Goal: Task Accomplishment & Management: Manage account settings

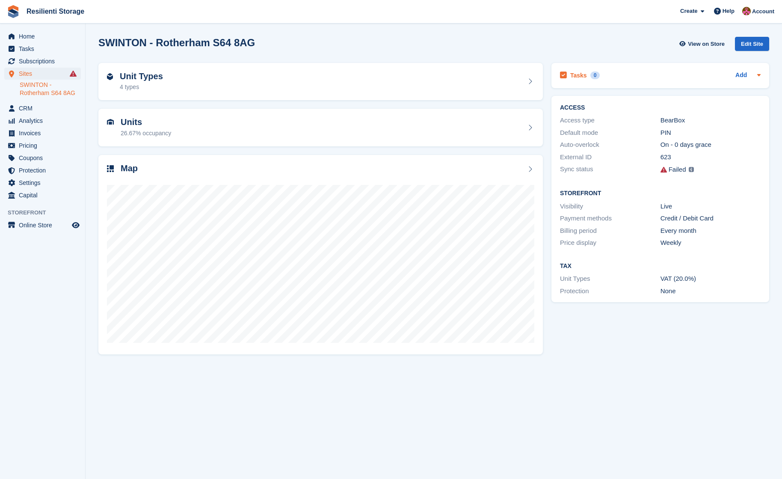
click at [760, 75] on icon at bounding box center [759, 75] width 3 height 2
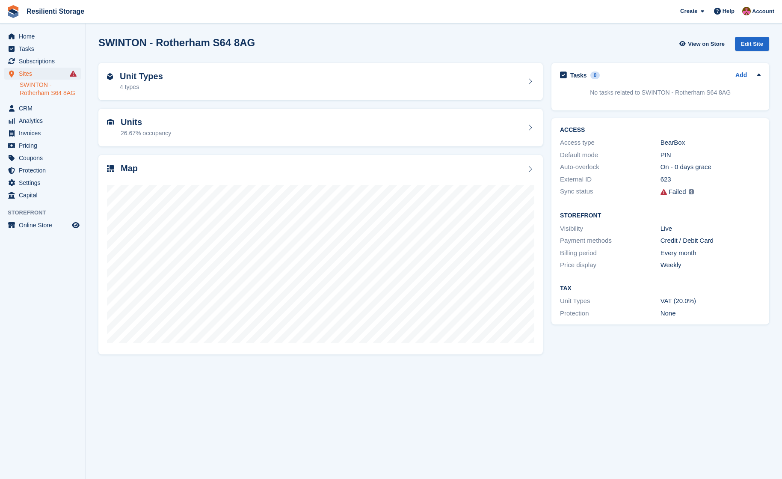
click at [760, 75] on icon at bounding box center [759, 75] width 3 height 2
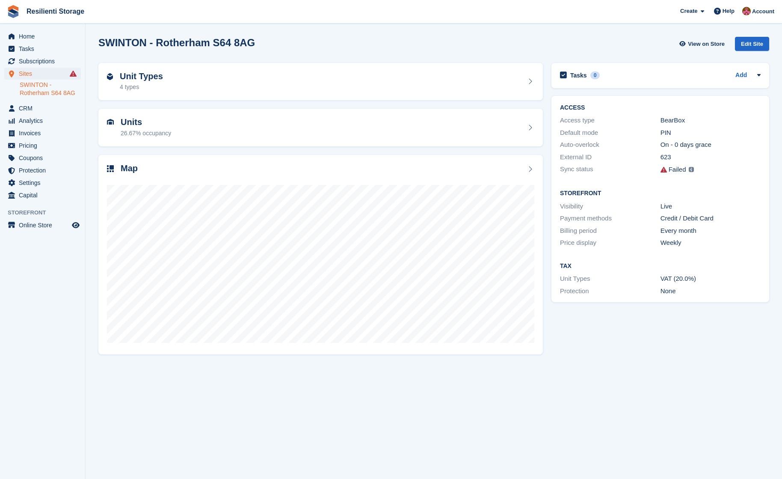
drag, startPoint x: 215, startPoint y: 17, endPoint x: 210, endPoint y: 17, distance: 5.1
click at [215, 17] on span "Resilienti Storage Create Subscription Invoice Contact Deal Discount Page Help …" at bounding box center [391, 11] width 782 height 23
click at [154, 132] on div "26.67% occupancy" at bounding box center [146, 133] width 51 height 9
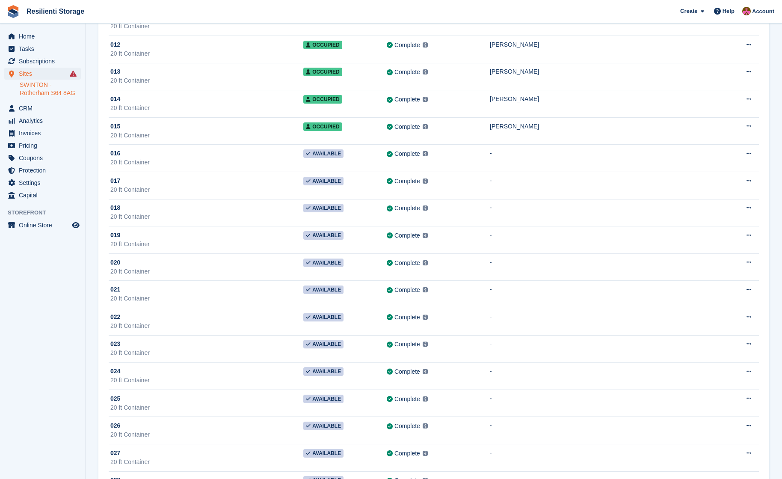
scroll to position [317, 0]
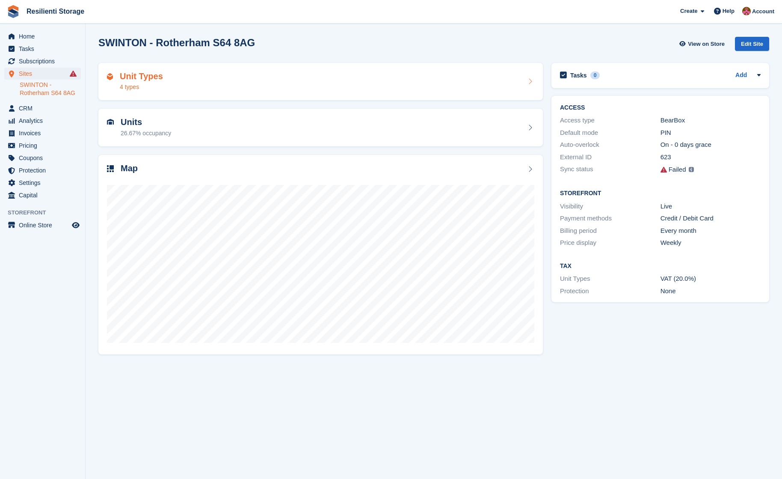
click at [145, 77] on h2 "Unit Types" at bounding box center [141, 76] width 43 height 10
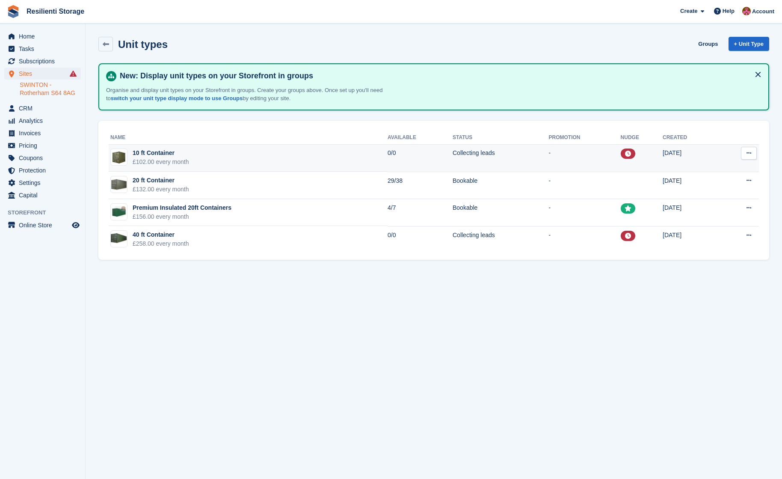
click at [751, 154] on icon at bounding box center [749, 153] width 5 height 6
click at [719, 172] on p "Edit unit type" at bounding box center [716, 169] width 74 height 11
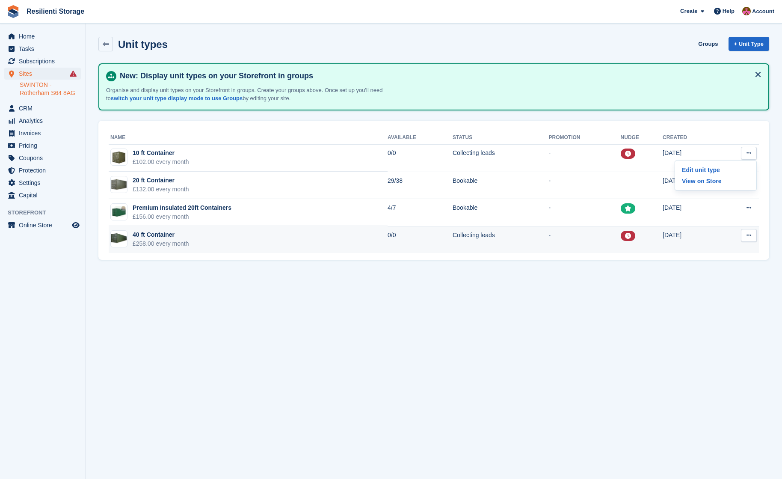
click at [751, 238] on icon at bounding box center [749, 235] width 5 height 6
click at [701, 254] on p "Edit unit type" at bounding box center [716, 252] width 74 height 11
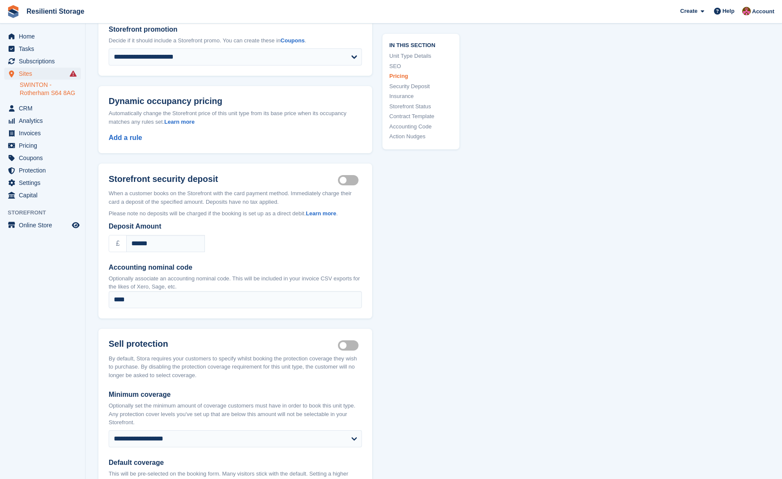
scroll to position [556, 0]
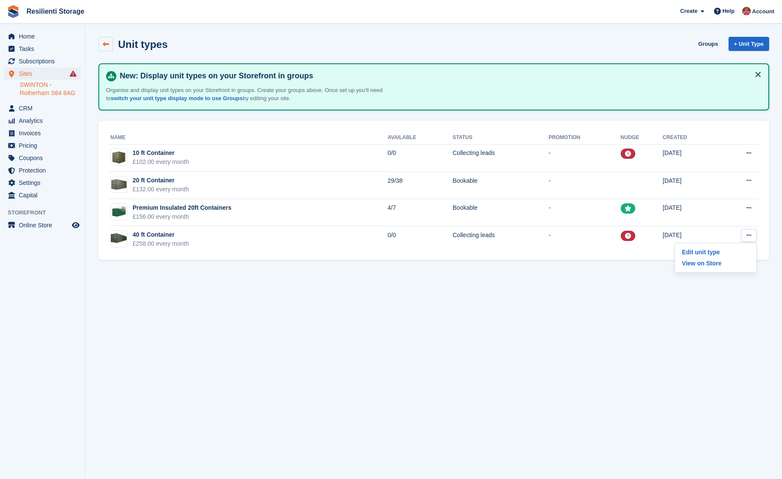
click at [104, 46] on icon at bounding box center [106, 44] width 6 height 6
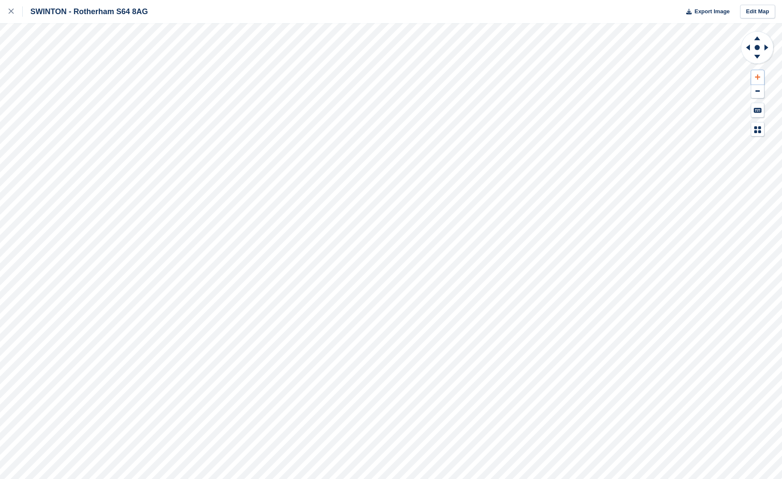
click at [758, 78] on icon at bounding box center [757, 76] width 5 height 5
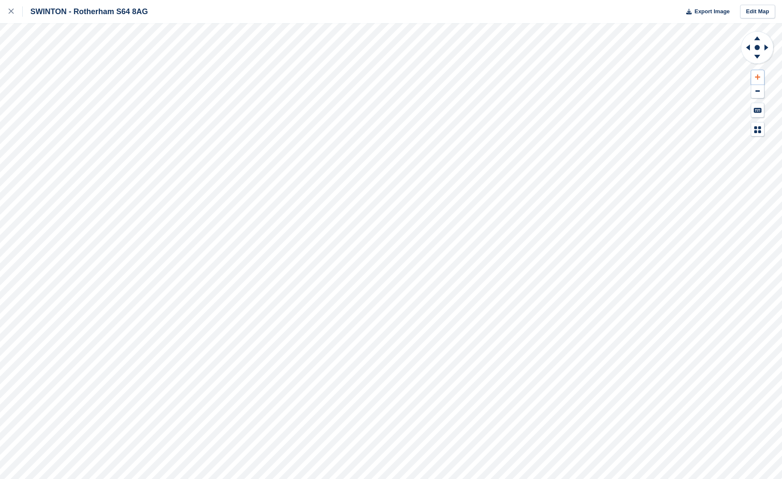
click at [758, 78] on icon at bounding box center [757, 76] width 5 height 5
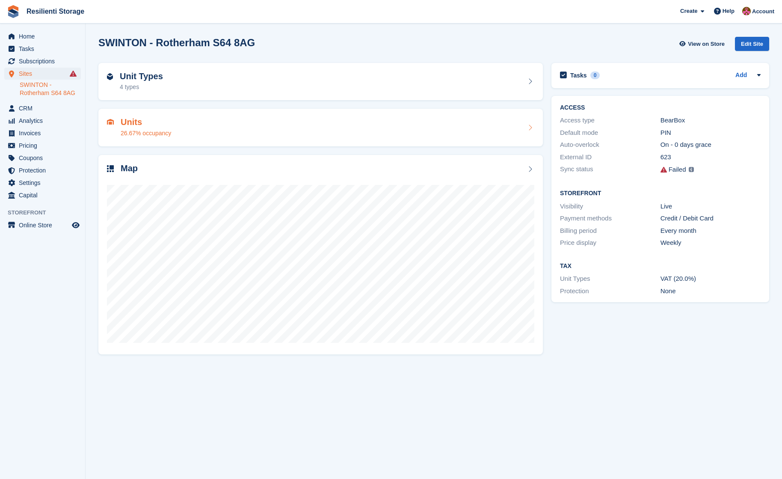
click at [175, 131] on div "Units 26.67% occupancy" at bounding box center [321, 127] width 428 height 21
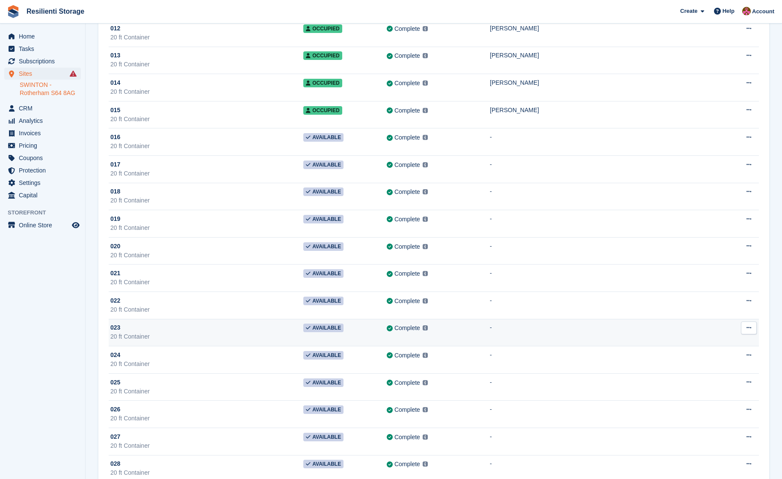
scroll to position [342, 0]
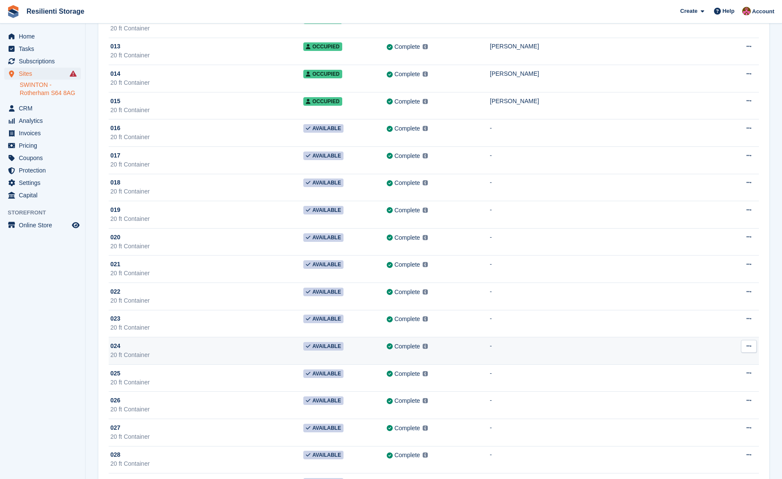
click at [749, 348] on icon at bounding box center [749, 346] width 5 height 6
click at [705, 391] on p "Delete unit" at bounding box center [716, 392] width 74 height 11
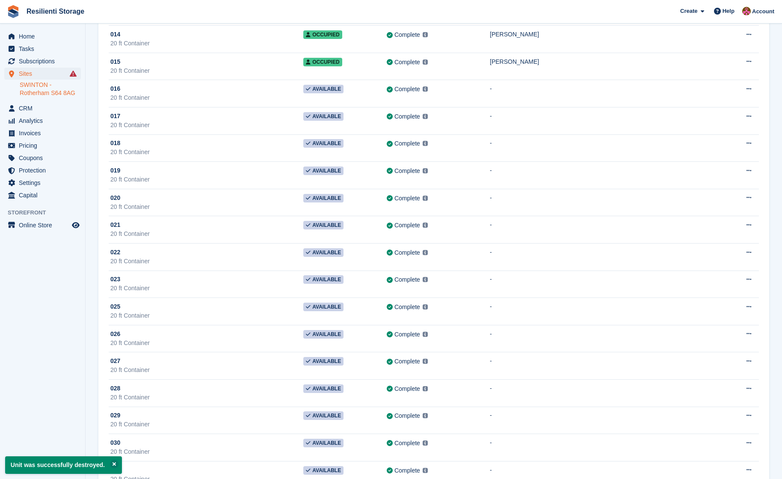
scroll to position [385, 0]
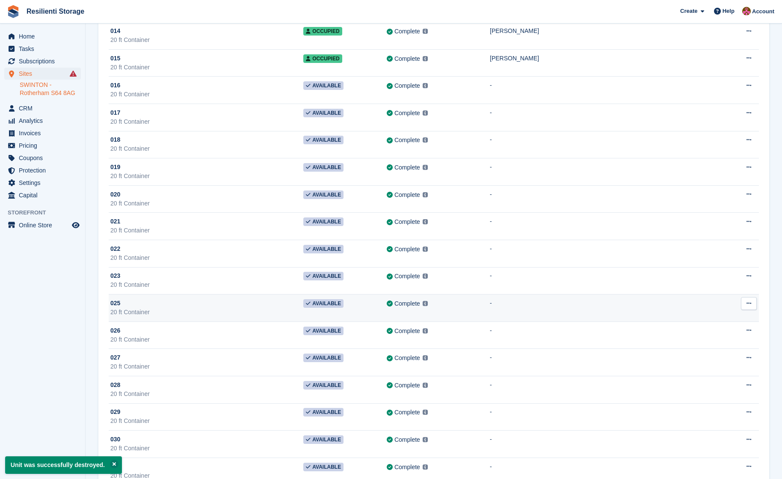
click at [748, 302] on icon at bounding box center [749, 303] width 5 height 6
click at [707, 348] on p "Delete unit" at bounding box center [716, 349] width 74 height 11
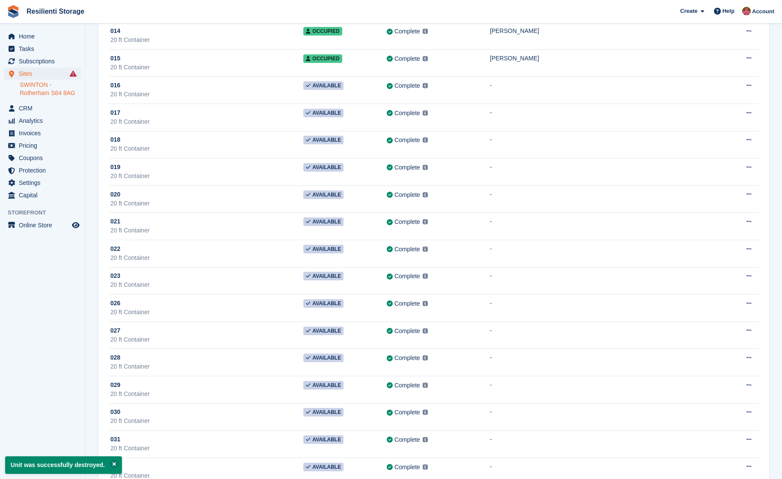
scroll to position [0, 0]
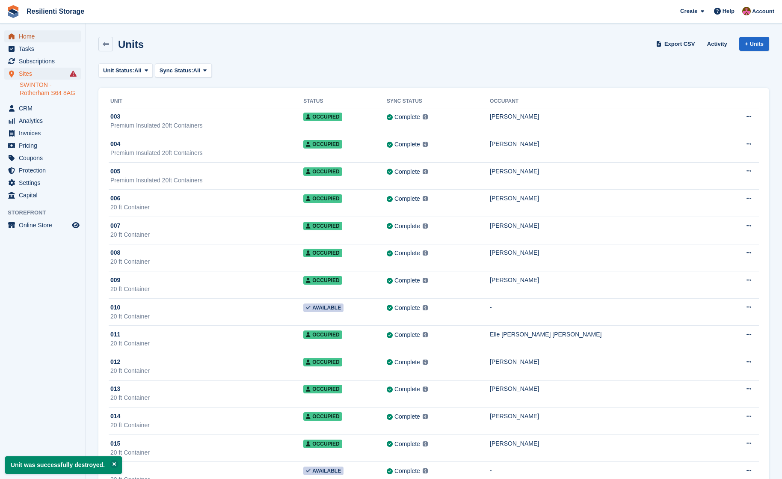
click at [21, 36] on span "Home" at bounding box center [44, 36] width 51 height 12
